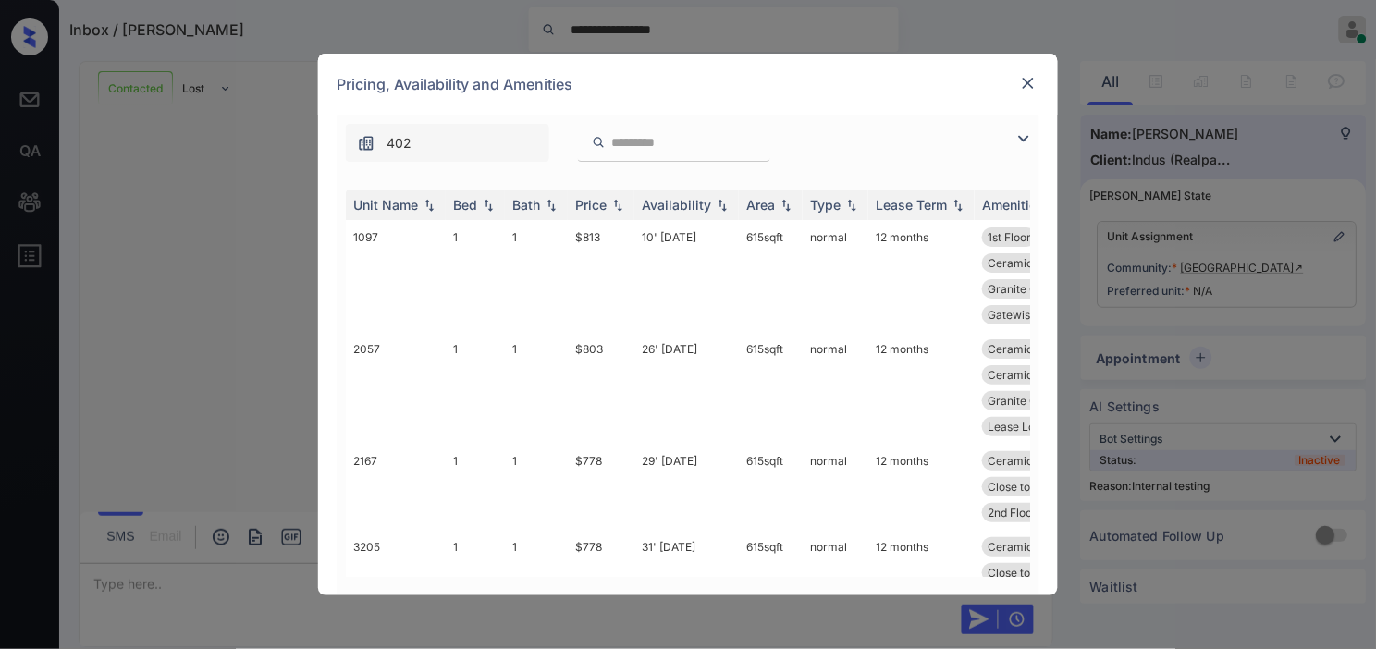
click at [1030, 141] on img at bounding box center [1023, 139] width 22 height 22
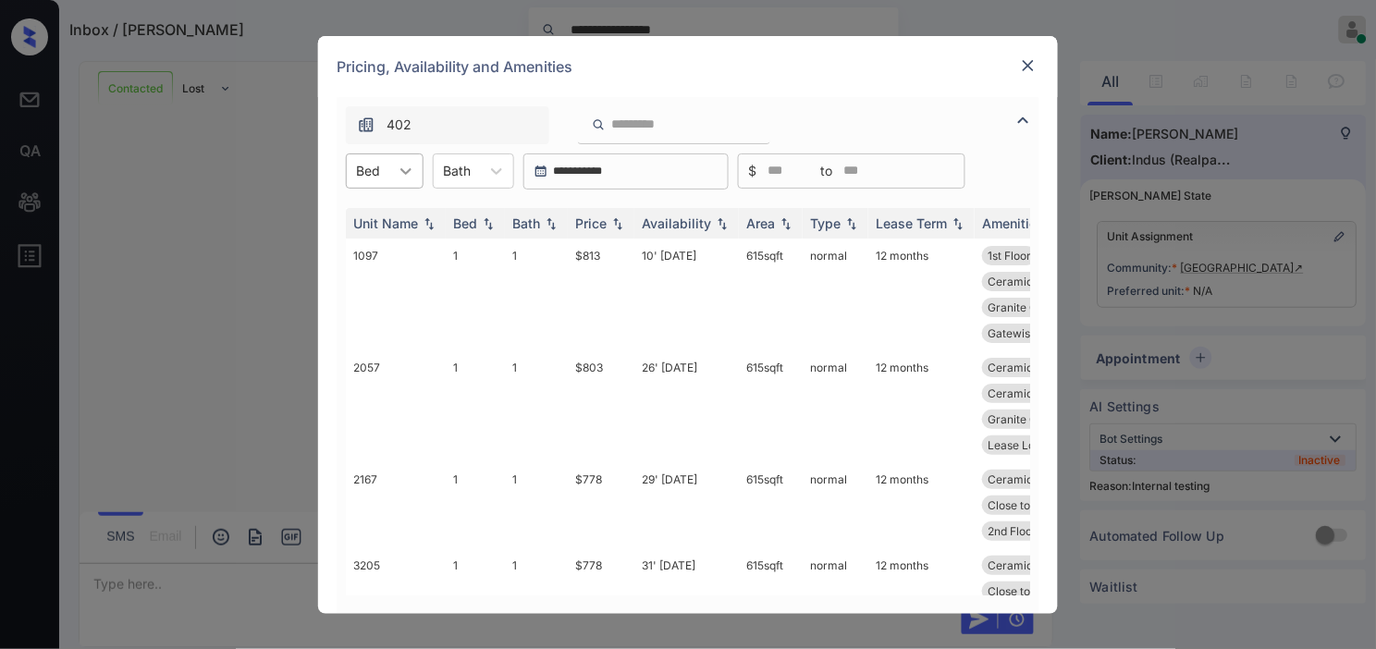
click at [408, 169] on icon at bounding box center [406, 171] width 18 height 18
click at [616, 226] on img at bounding box center [617, 222] width 18 height 13
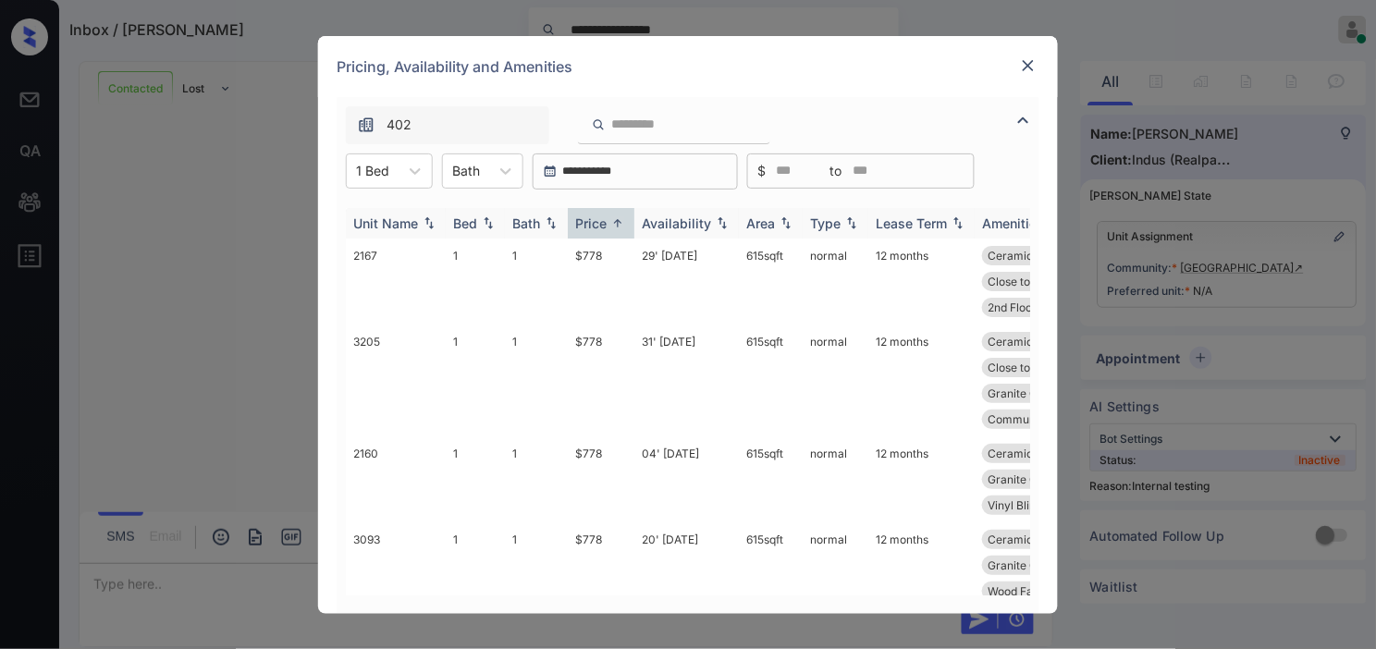
click at [616, 226] on img at bounding box center [617, 223] width 18 height 14
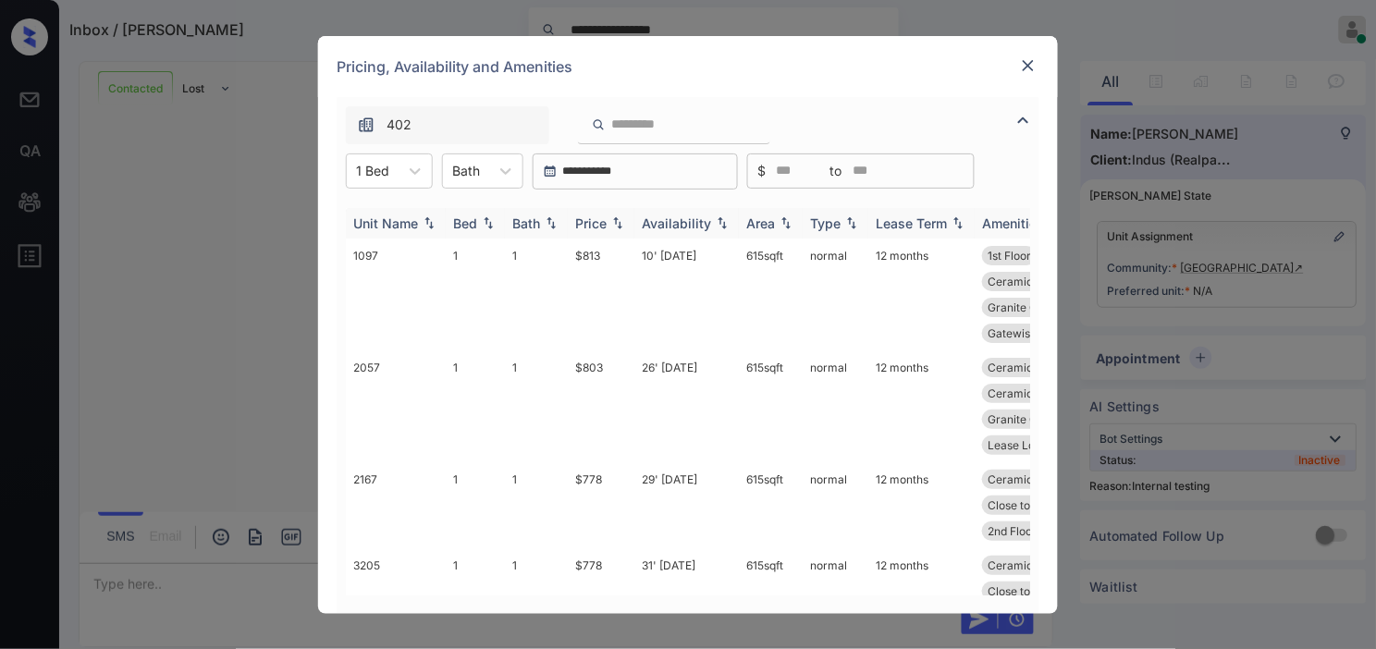
click at [616, 226] on img at bounding box center [617, 222] width 18 height 13
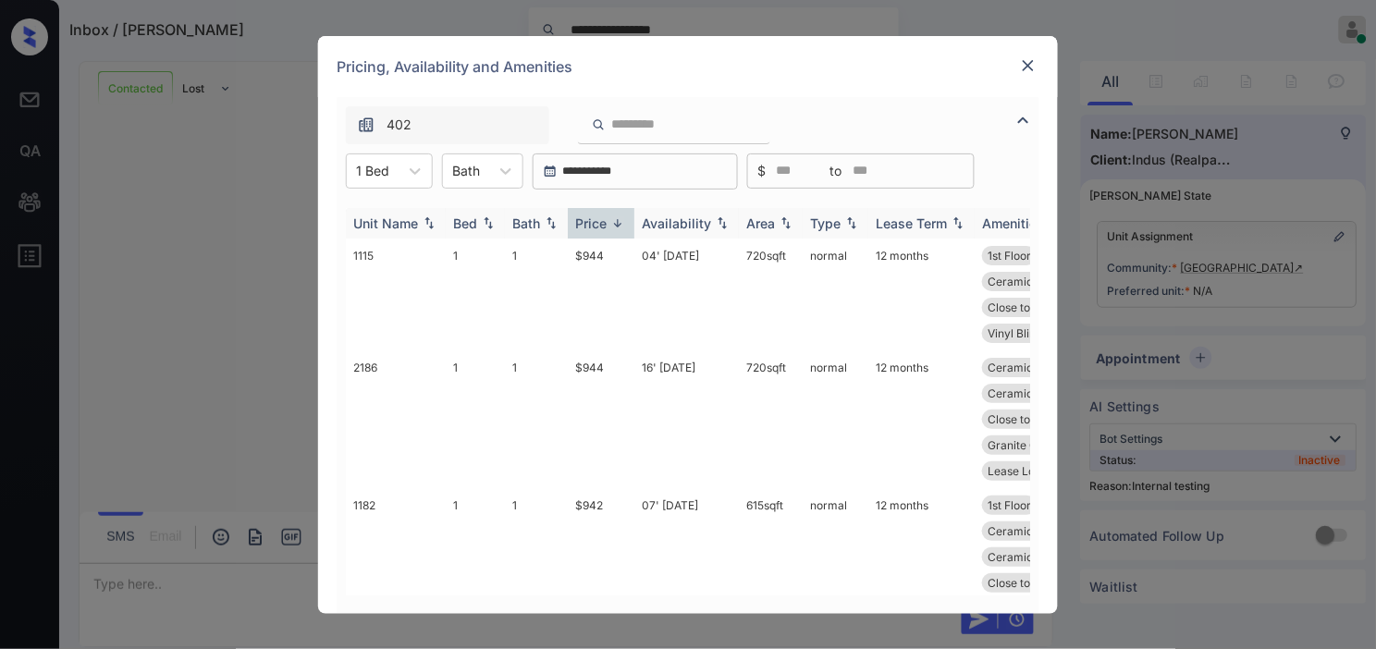
click at [616, 226] on img at bounding box center [617, 223] width 18 height 14
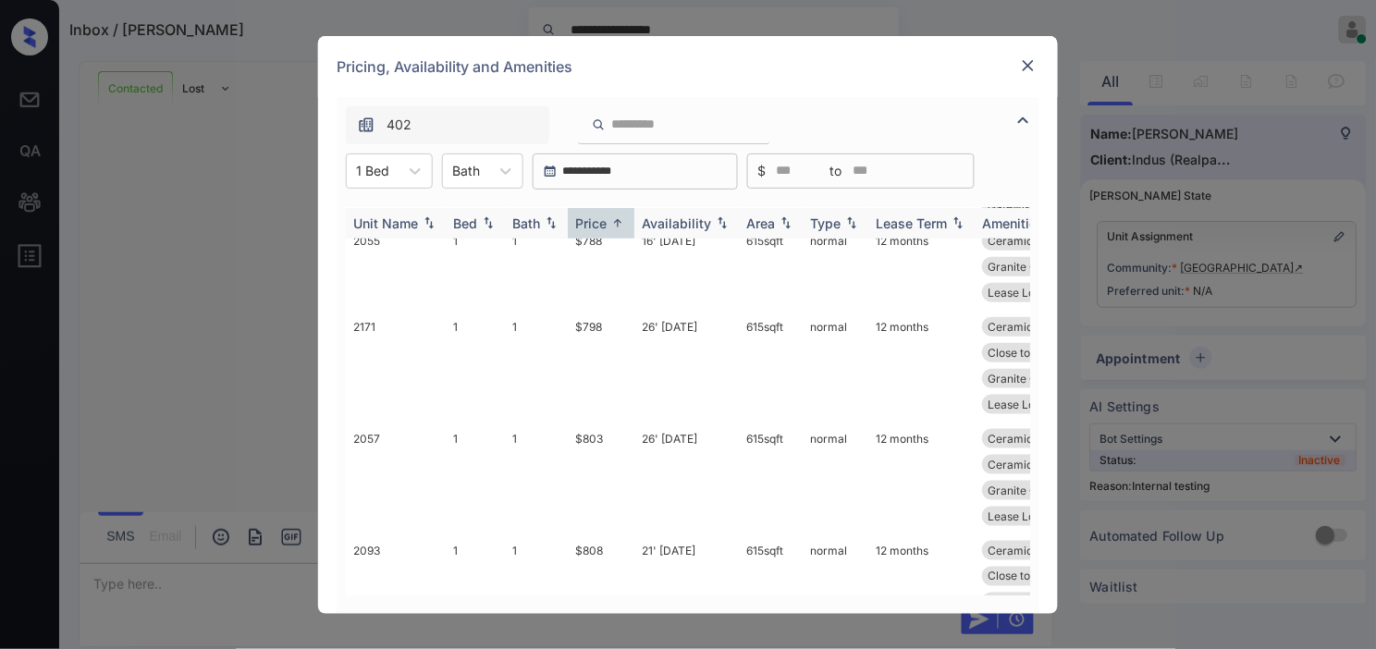
click at [620, 224] on img at bounding box center [617, 223] width 18 height 14
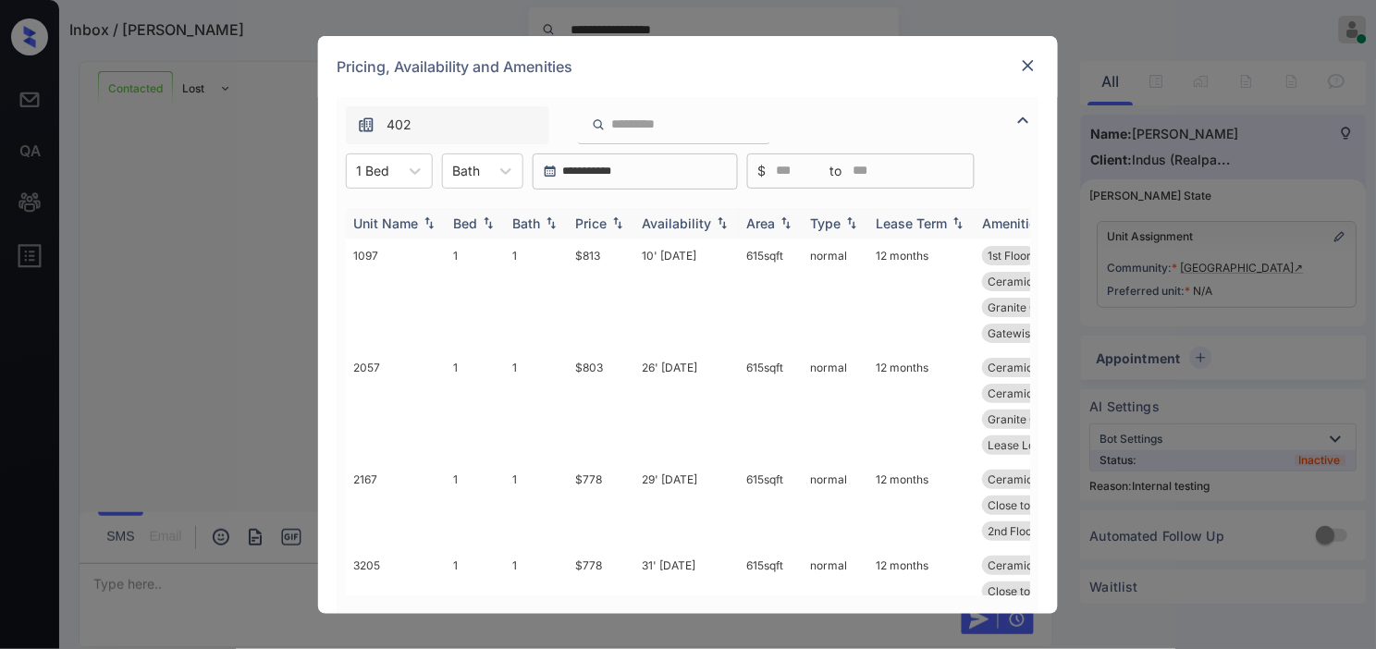
click at [610, 219] on img at bounding box center [617, 222] width 18 height 13
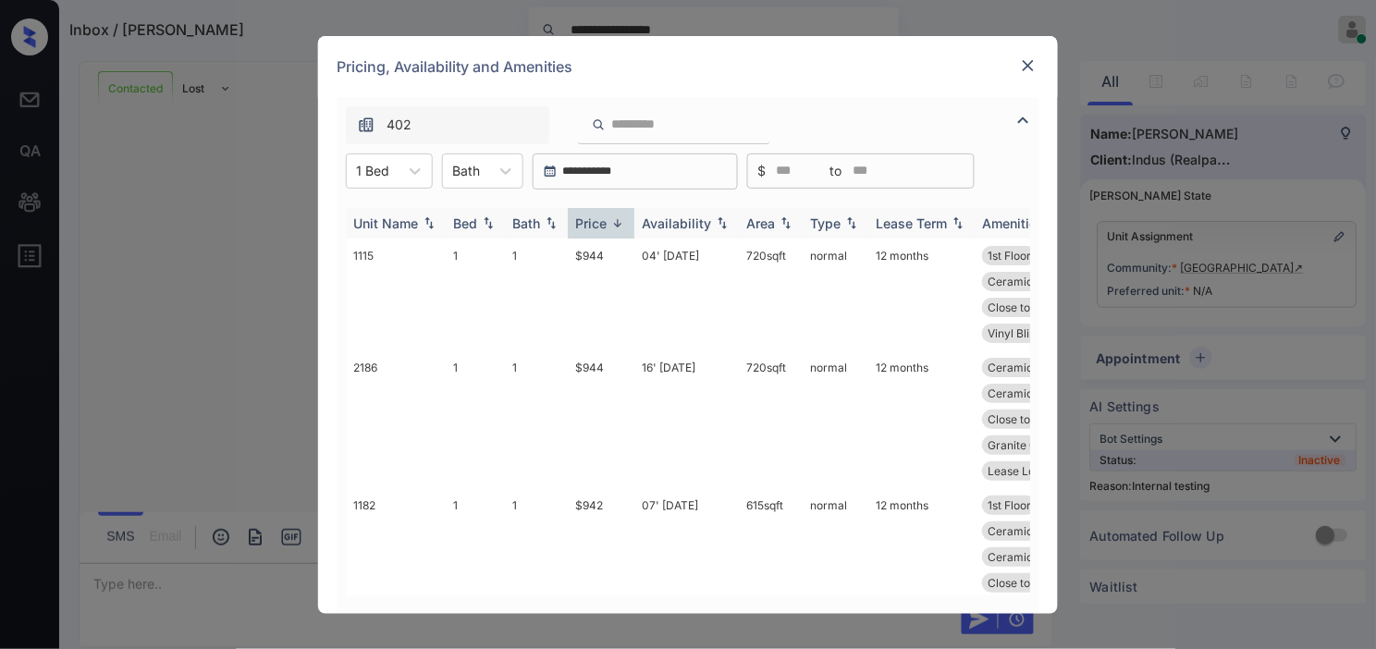
click at [610, 219] on img at bounding box center [617, 223] width 18 height 14
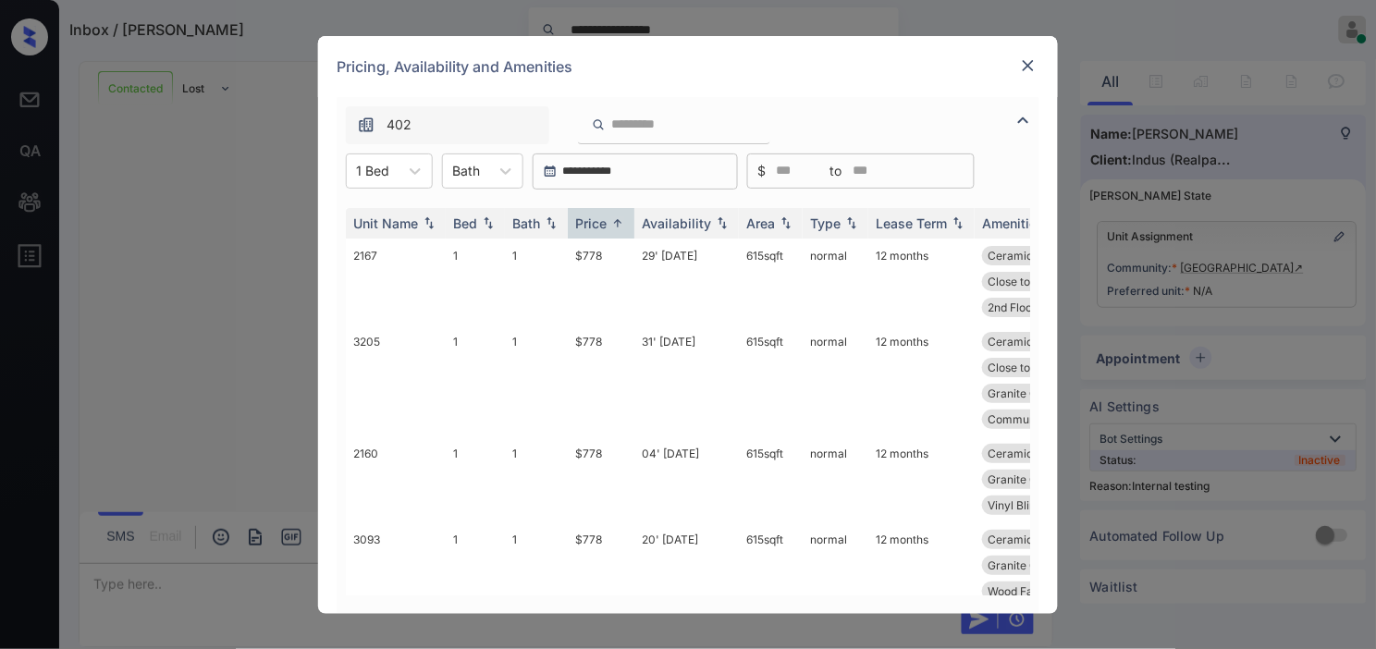
click at [1020, 71] on img at bounding box center [1028, 65] width 18 height 18
